Goal: Find specific page/section: Find specific page/section

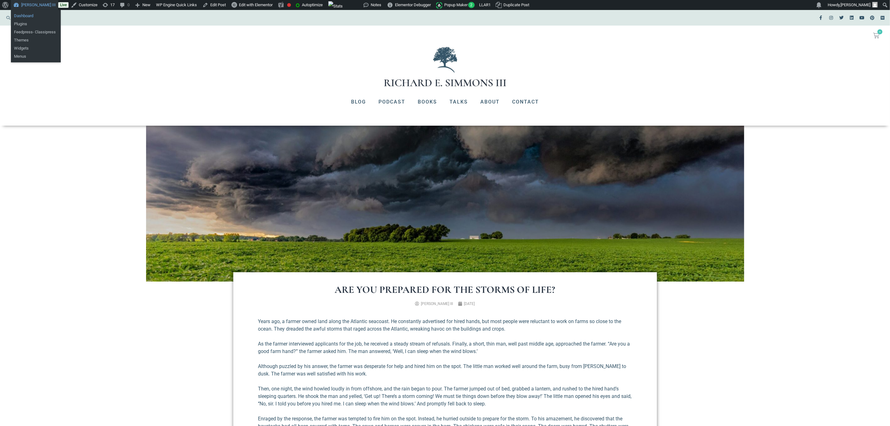
click at [26, 15] on link "Dashboard" at bounding box center [36, 16] width 50 height 8
